Goal: Navigation & Orientation: Find specific page/section

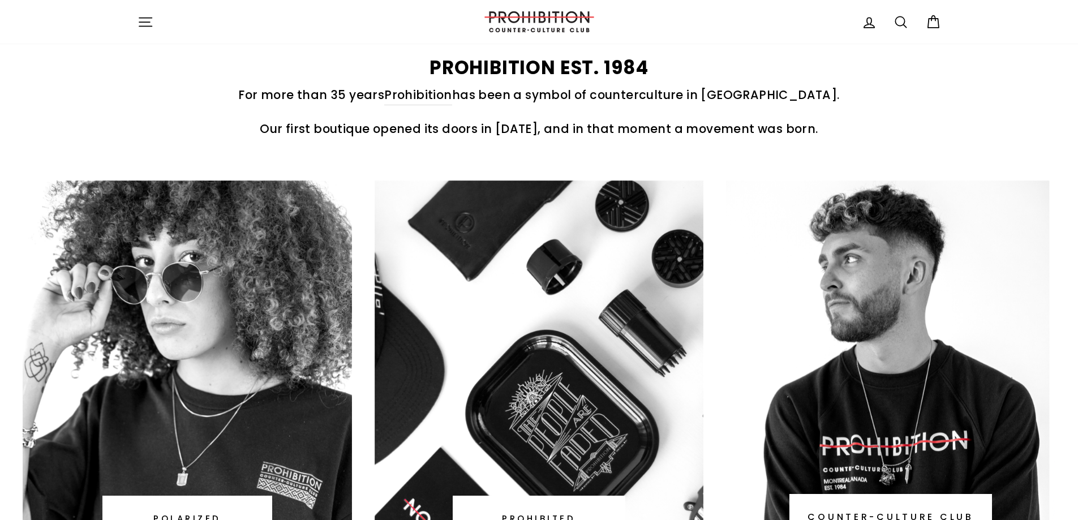
scroll to position [509, 0]
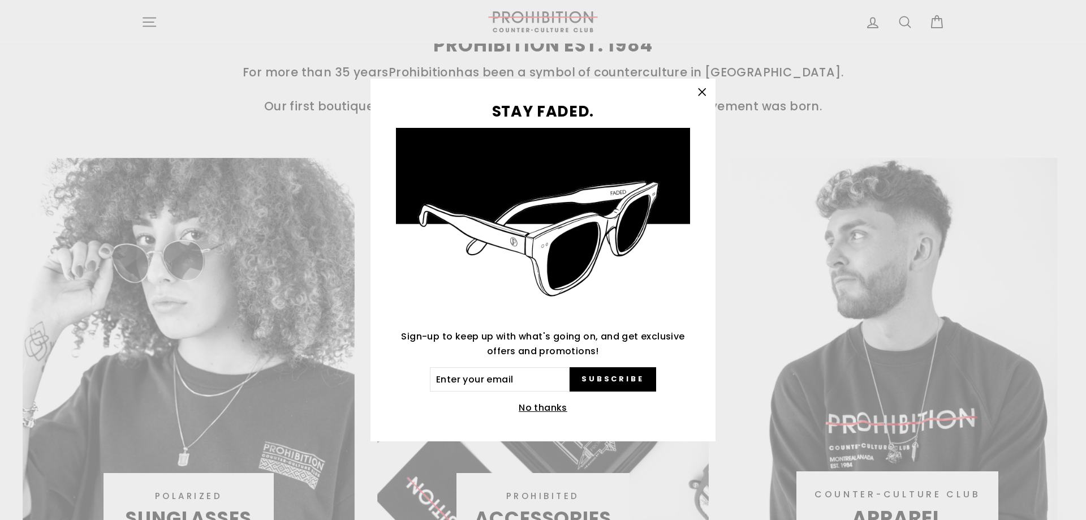
click at [695, 93] on icon "button" at bounding box center [702, 92] width 16 height 16
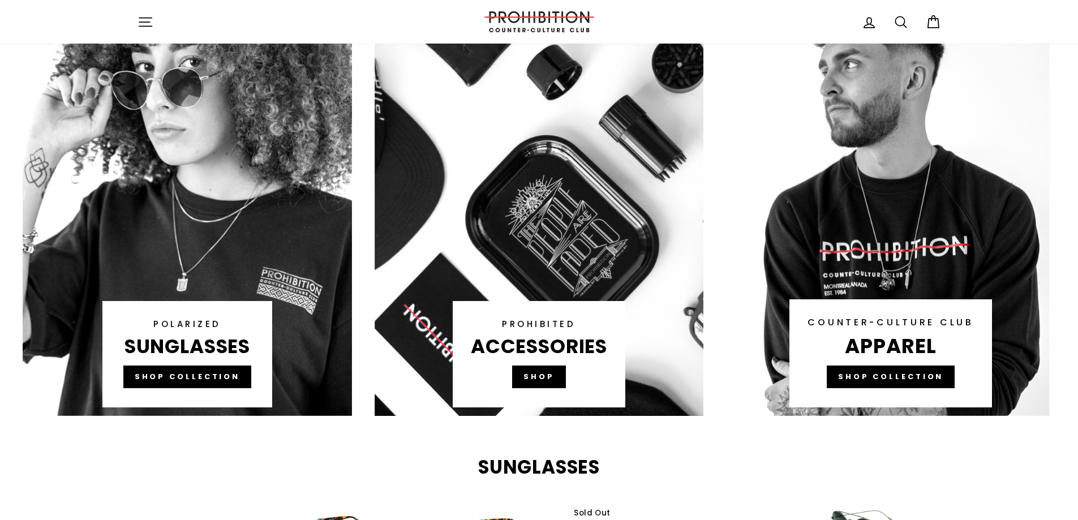
scroll to position [679, 0]
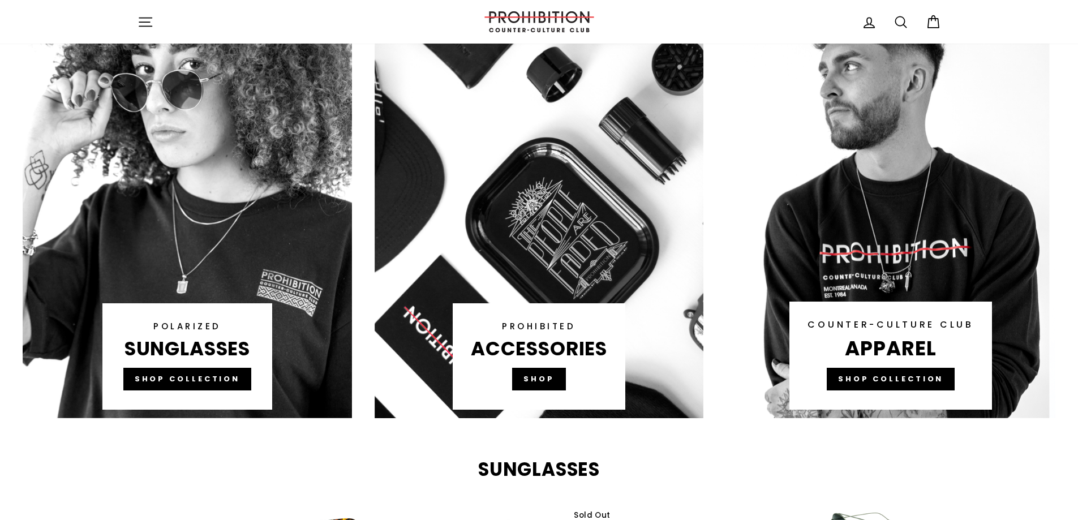
click at [567, 363] on link at bounding box center [539, 203] width 329 height 430
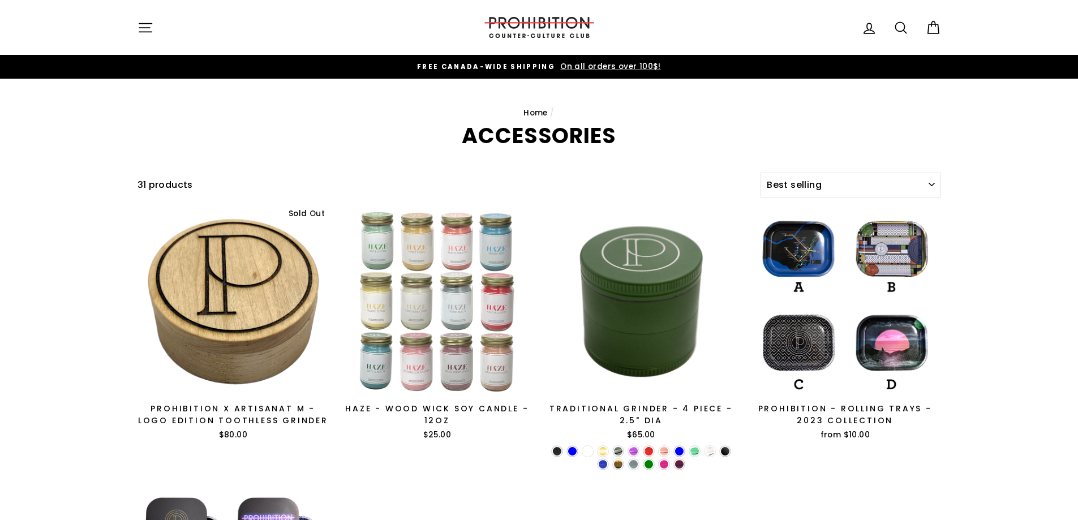
select select "best-selling"
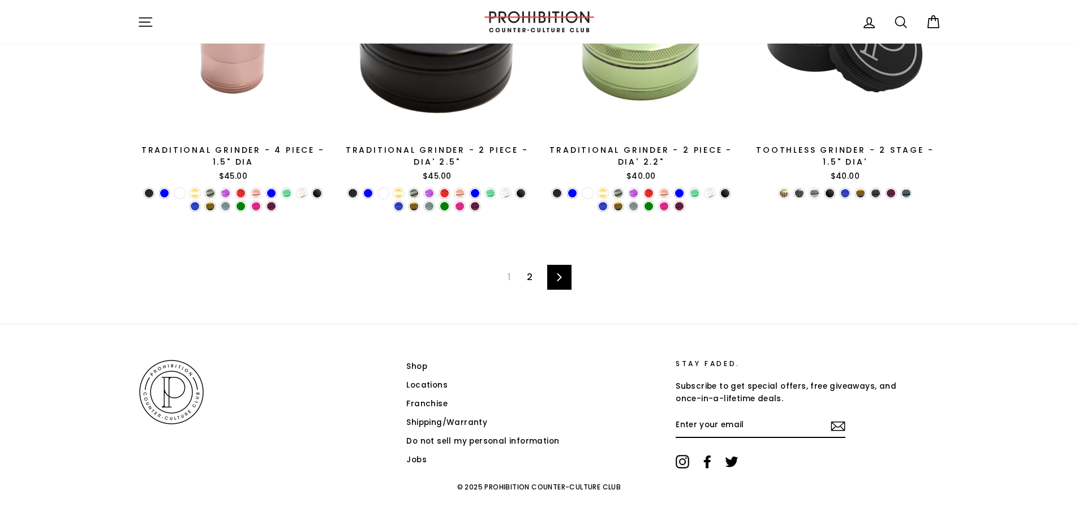
scroll to position [1900, 0]
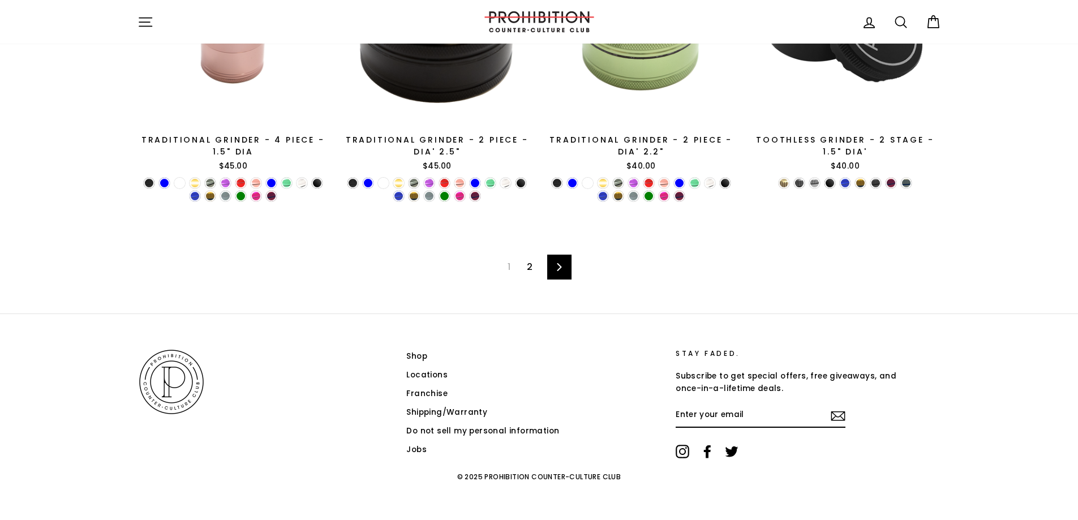
click at [535, 265] on link "2" at bounding box center [529, 267] width 19 height 18
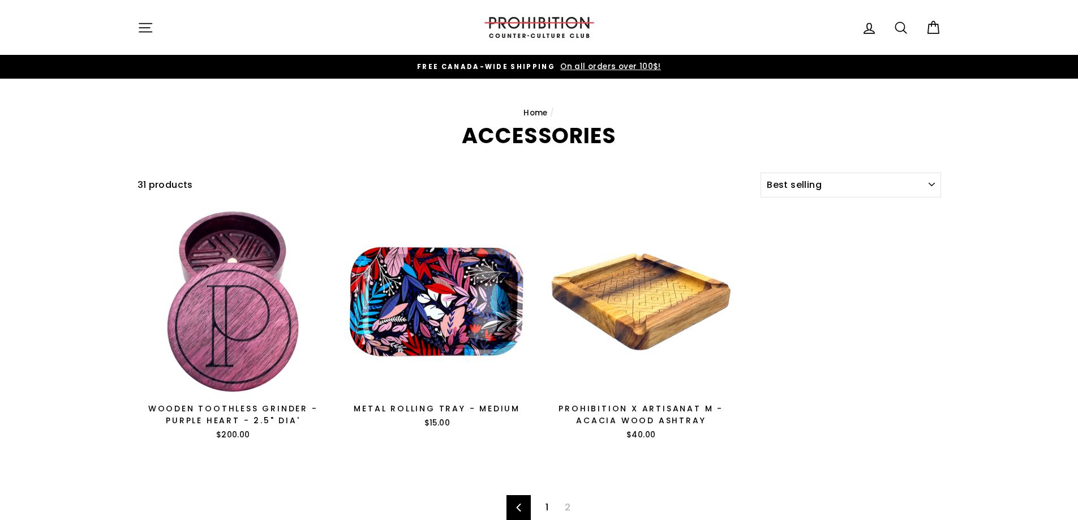
select select "best-selling"
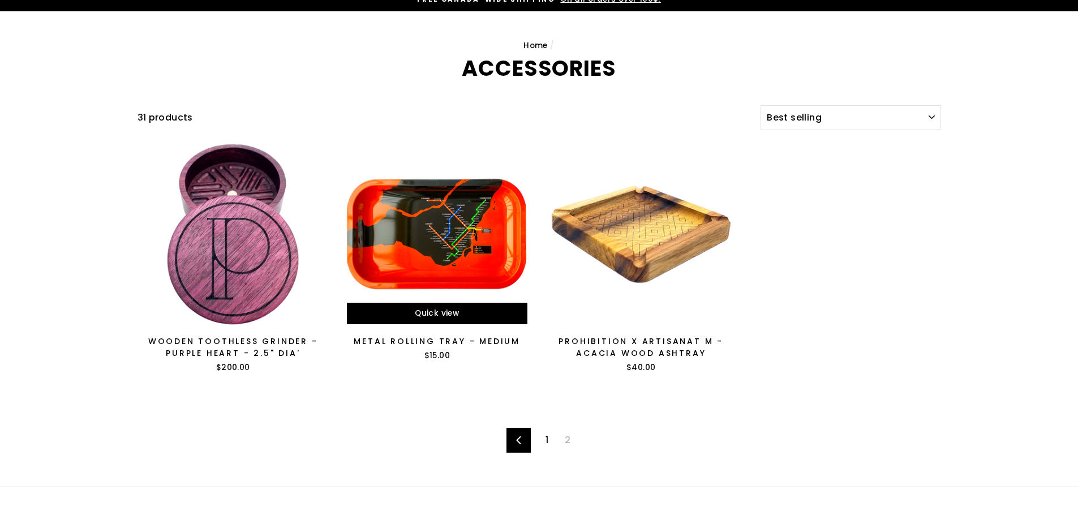
scroll to position [226, 0]
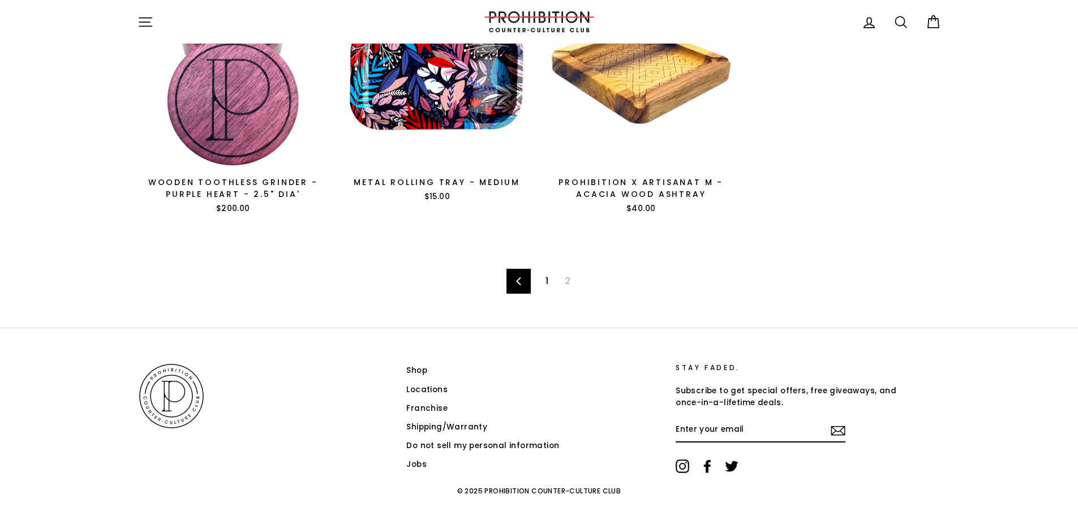
click at [543, 277] on link "1" at bounding box center [547, 281] width 16 height 18
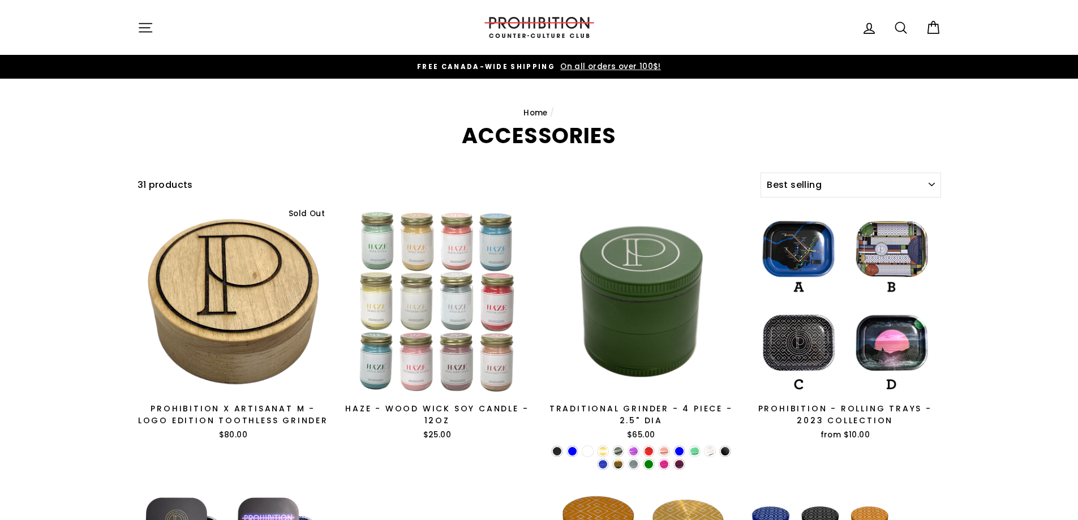
select select "best-selling"
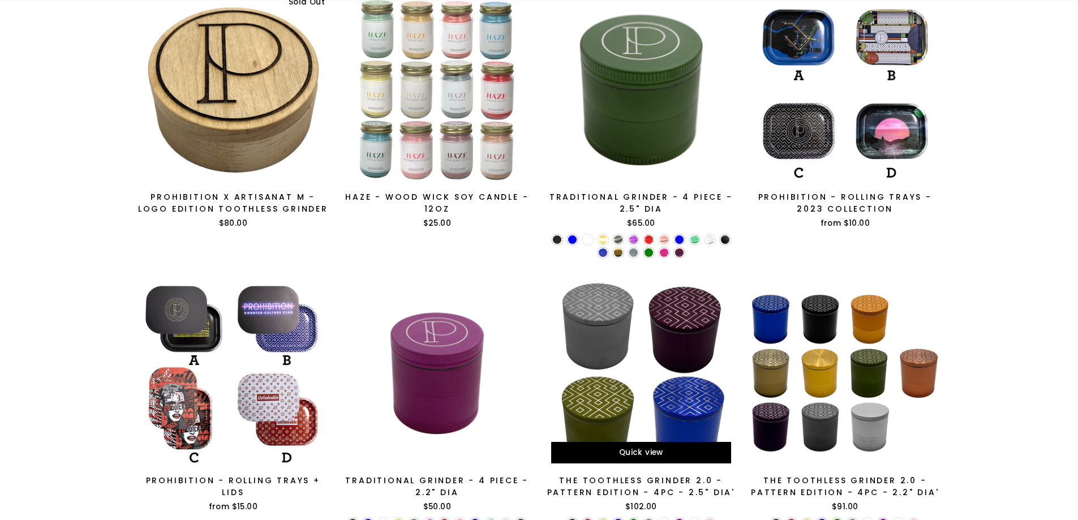
scroll to position [283, 0]
